Goal: Information Seeking & Learning: Learn about a topic

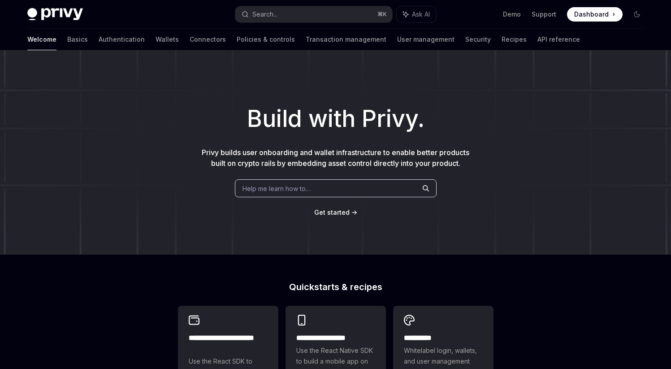
click at [300, 193] on span "Help me learn how to…" at bounding box center [276, 188] width 68 height 9
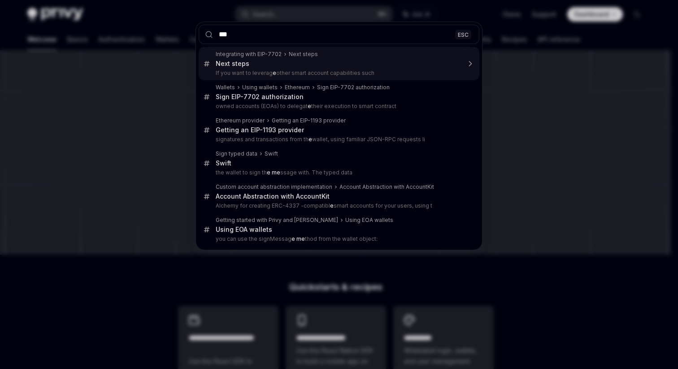
type input "**"
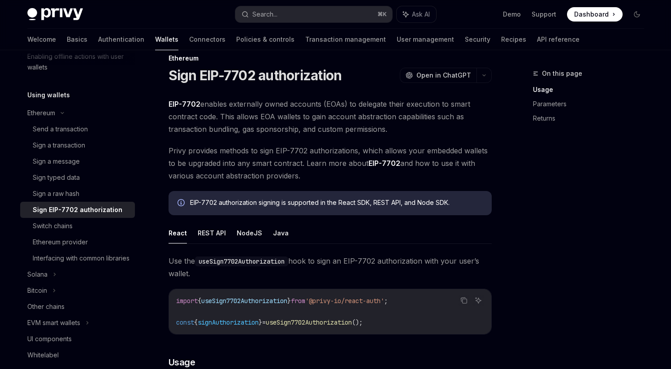
scroll to position [16, 0]
click at [280, 9] on button "Search... ⌘ K" at bounding box center [313, 14] width 157 height 16
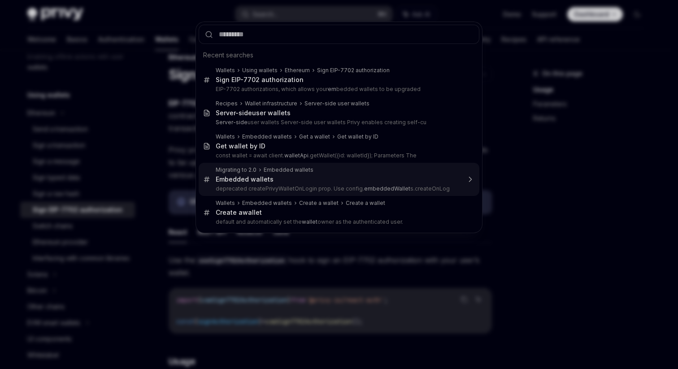
click at [243, 177] on div "Embedded wallets" at bounding box center [245, 179] width 58 height 8
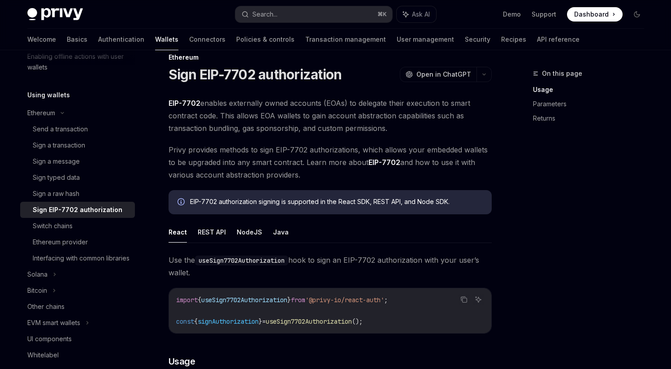
type textarea "*"
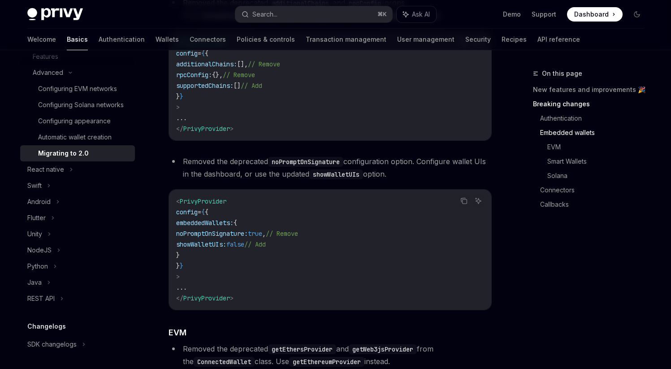
scroll to position [635, 0]
